Goal: Communication & Community: Connect with others

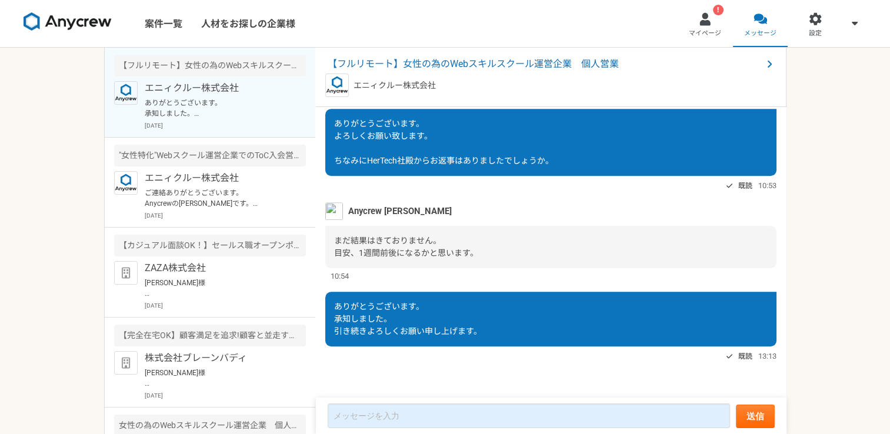
scroll to position [851, 0]
click at [700, 28] on link "! マイページ" at bounding box center [705, 23] width 55 height 47
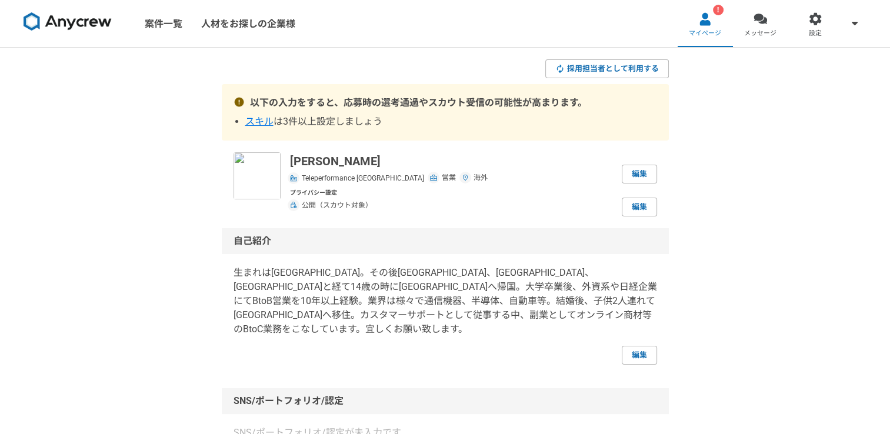
click at [94, 18] on img at bounding box center [68, 21] width 88 height 19
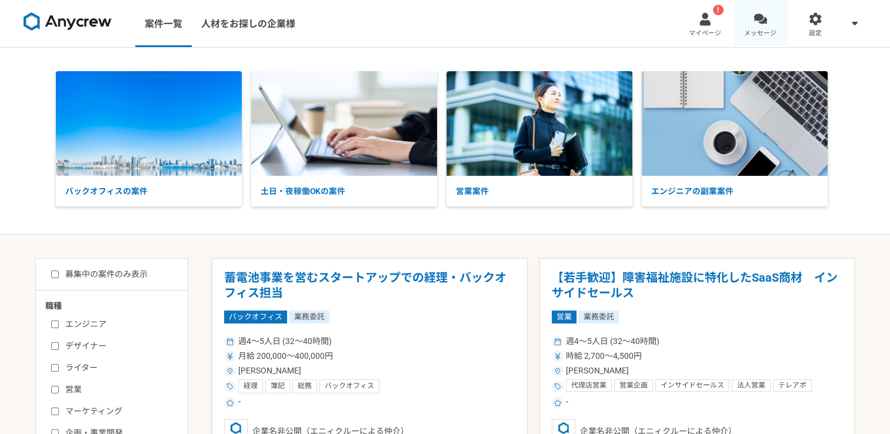
click at [748, 31] on span "メッセージ" at bounding box center [760, 33] width 32 height 9
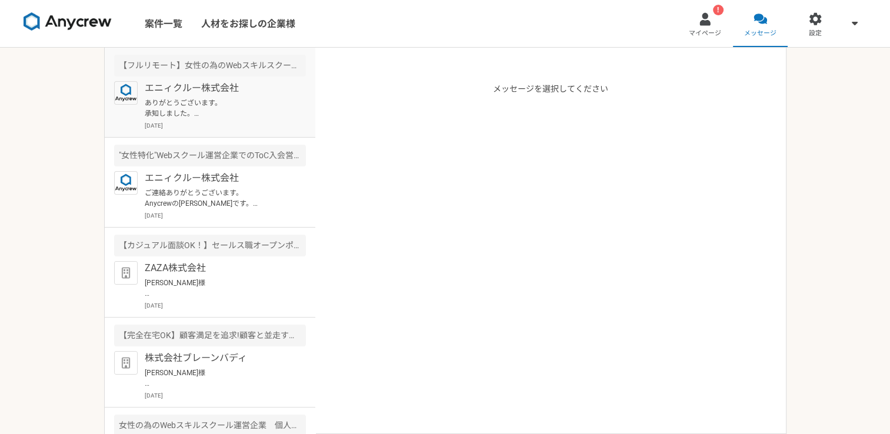
click at [207, 91] on p "エニィクルー株式会社" at bounding box center [217, 88] width 145 height 14
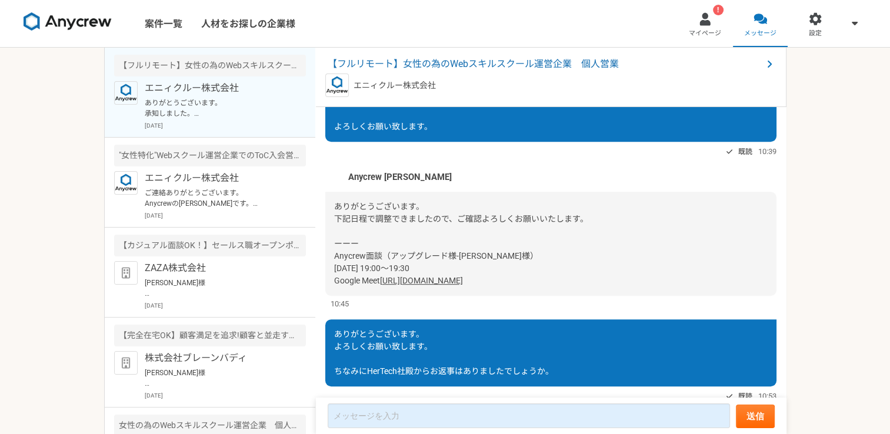
scroll to position [616, 0]
